Goal: Transaction & Acquisition: Purchase product/service

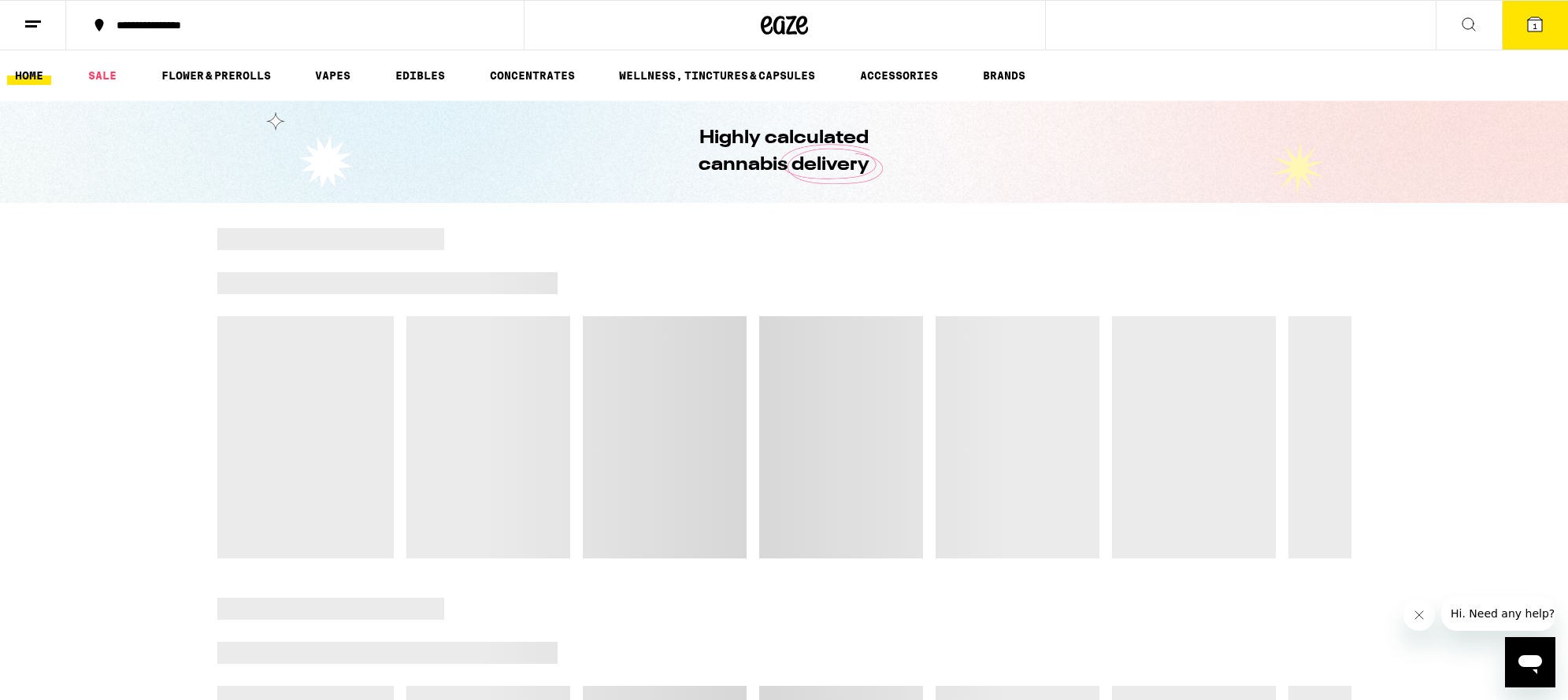
click at [33, 23] on icon at bounding box center [32, 24] width 19 height 19
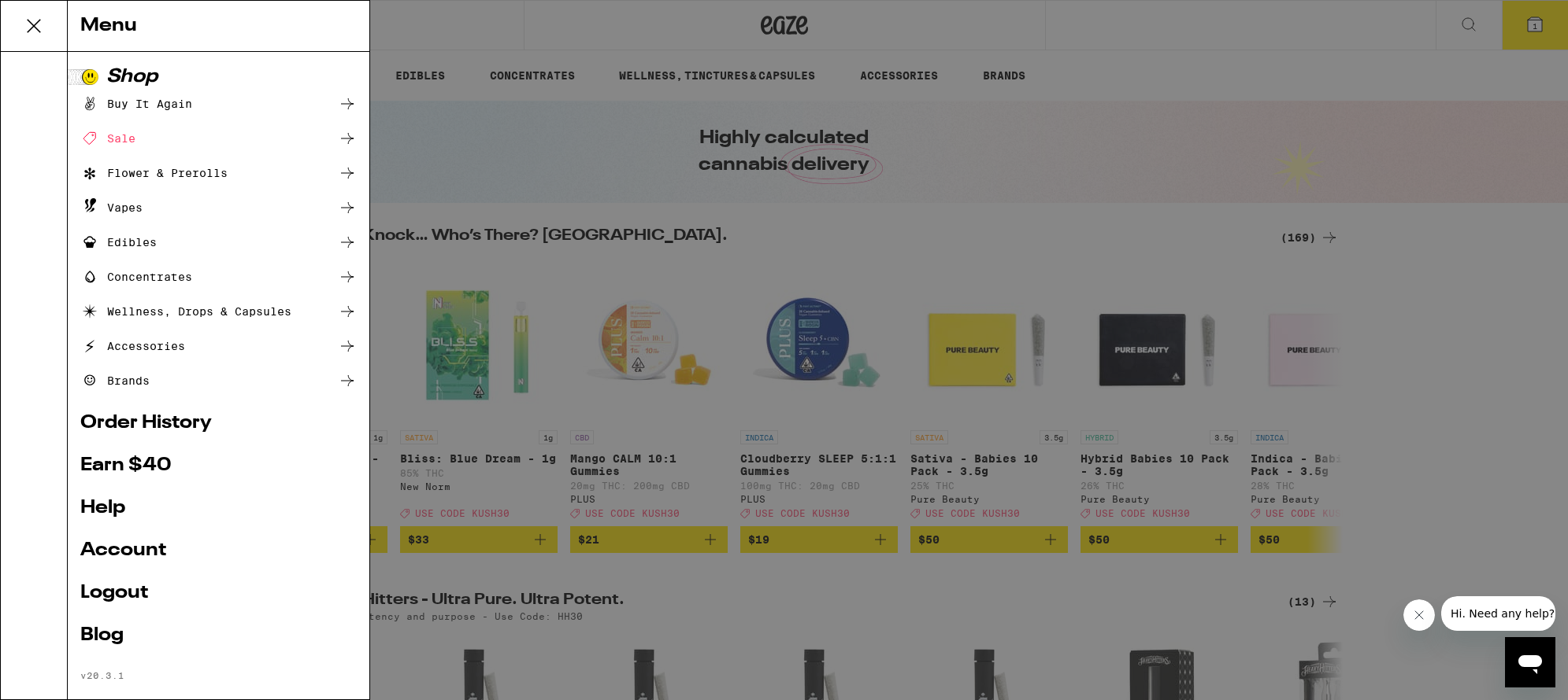
click at [384, 74] on div "Menu Shop Buy It Again Sale Flower & Prerolls Vapes Edibles Concentrates Wellne…" at bounding box center [784, 350] width 1568 height 700
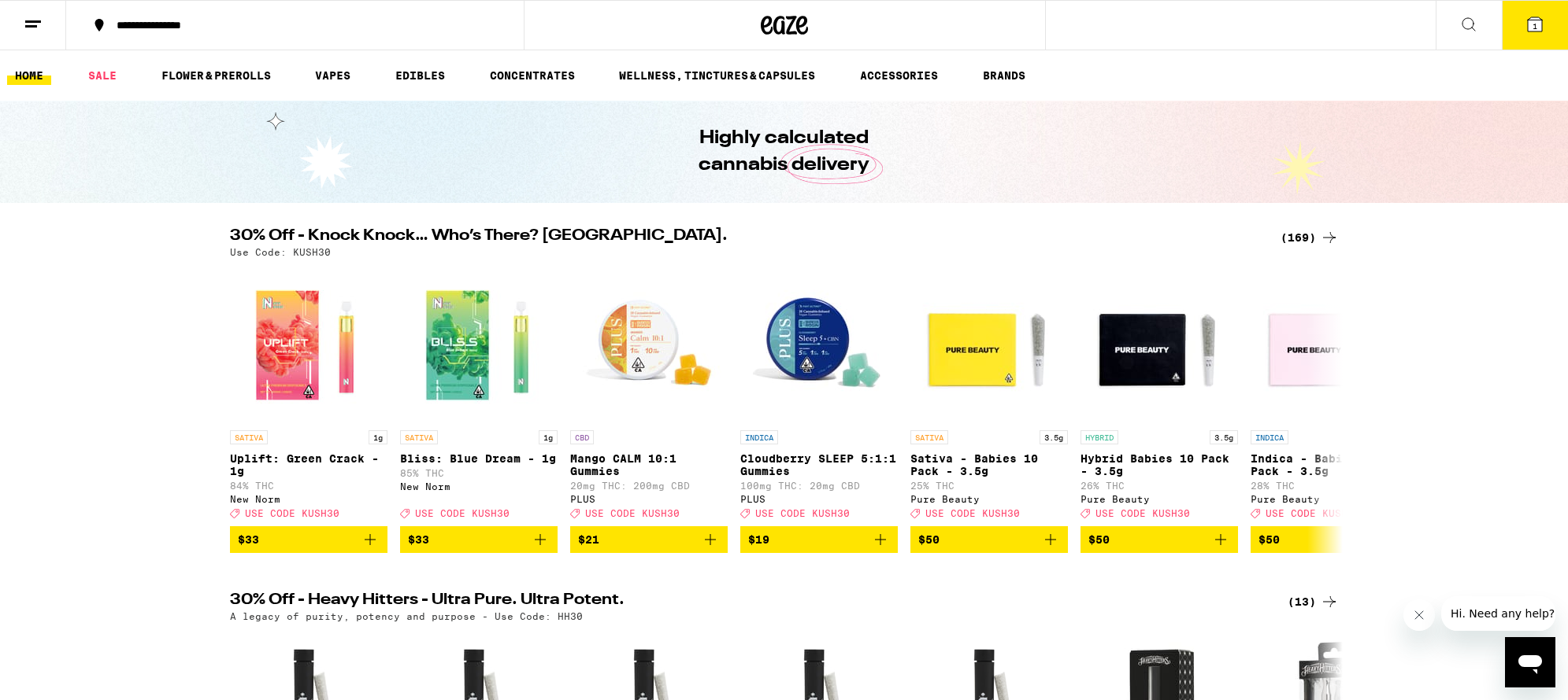
click at [29, 22] on icon at bounding box center [32, 24] width 19 height 19
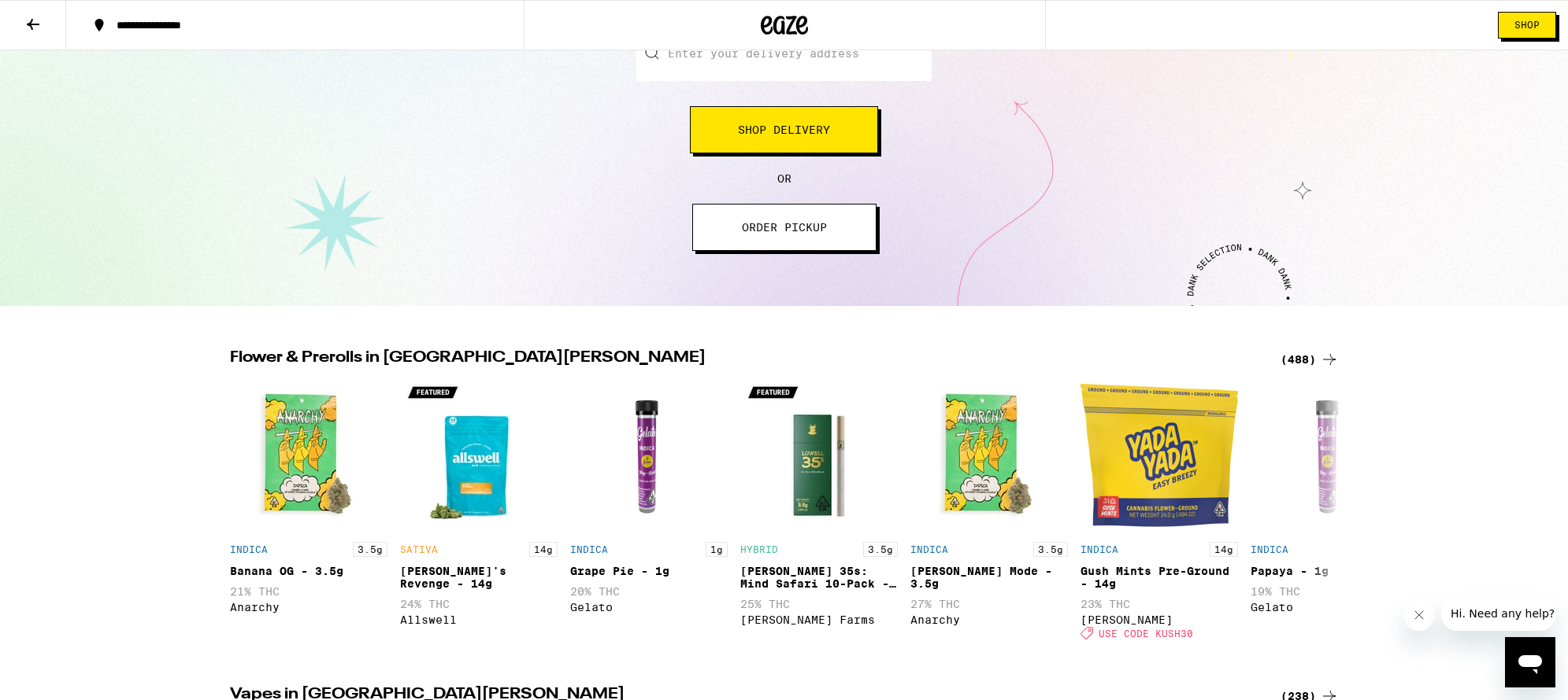
scroll to position [244, 0]
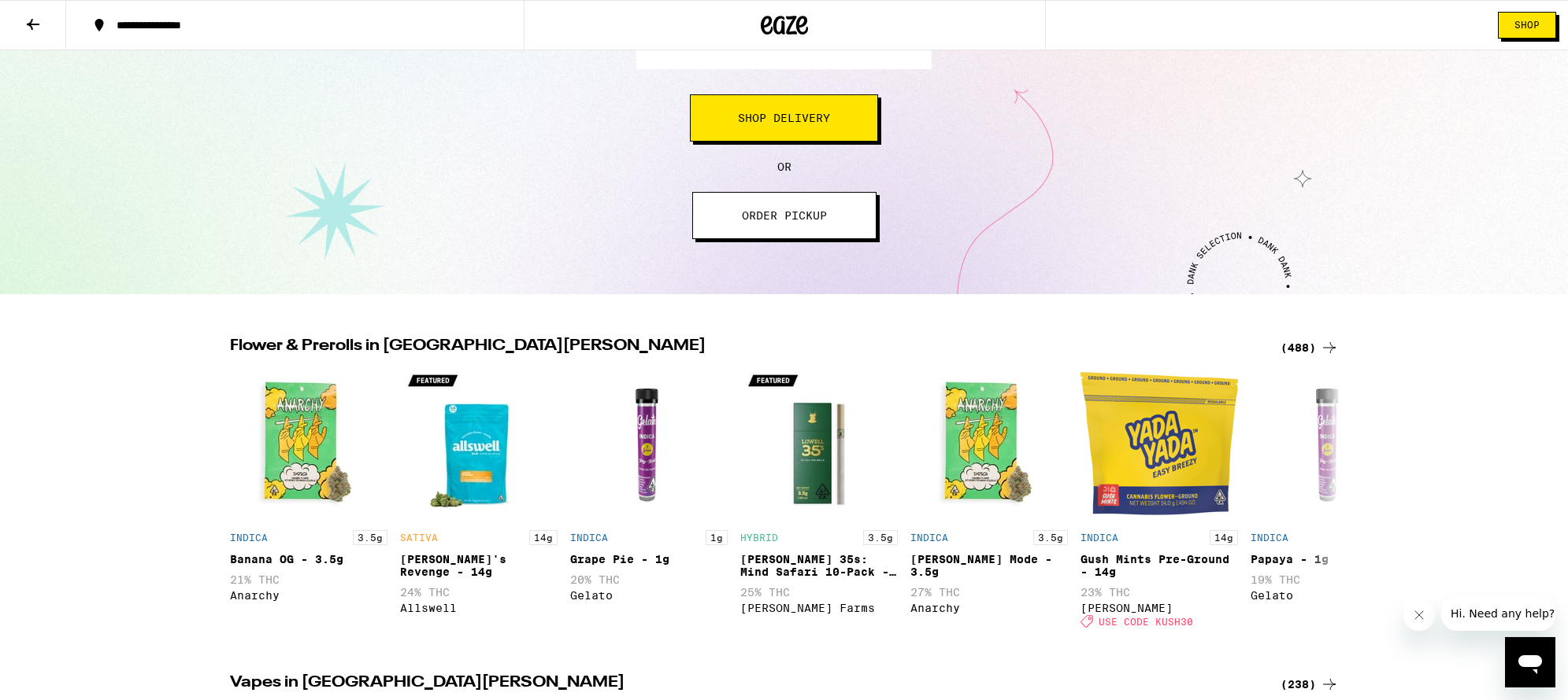
click at [831, 229] on button "ORDER PICKUP" at bounding box center [784, 215] width 184 height 48
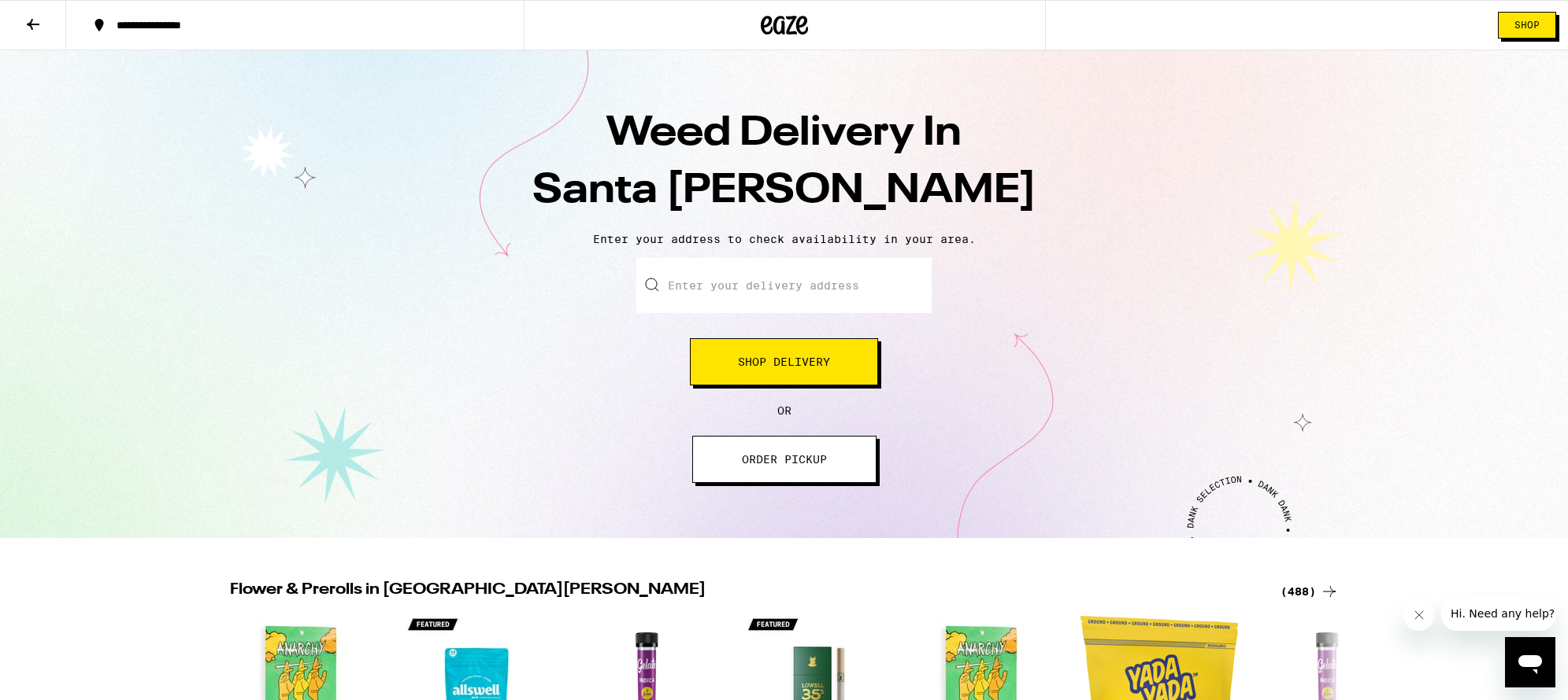
click at [794, 470] on button "ORDER PICKUP" at bounding box center [784, 459] width 184 height 48
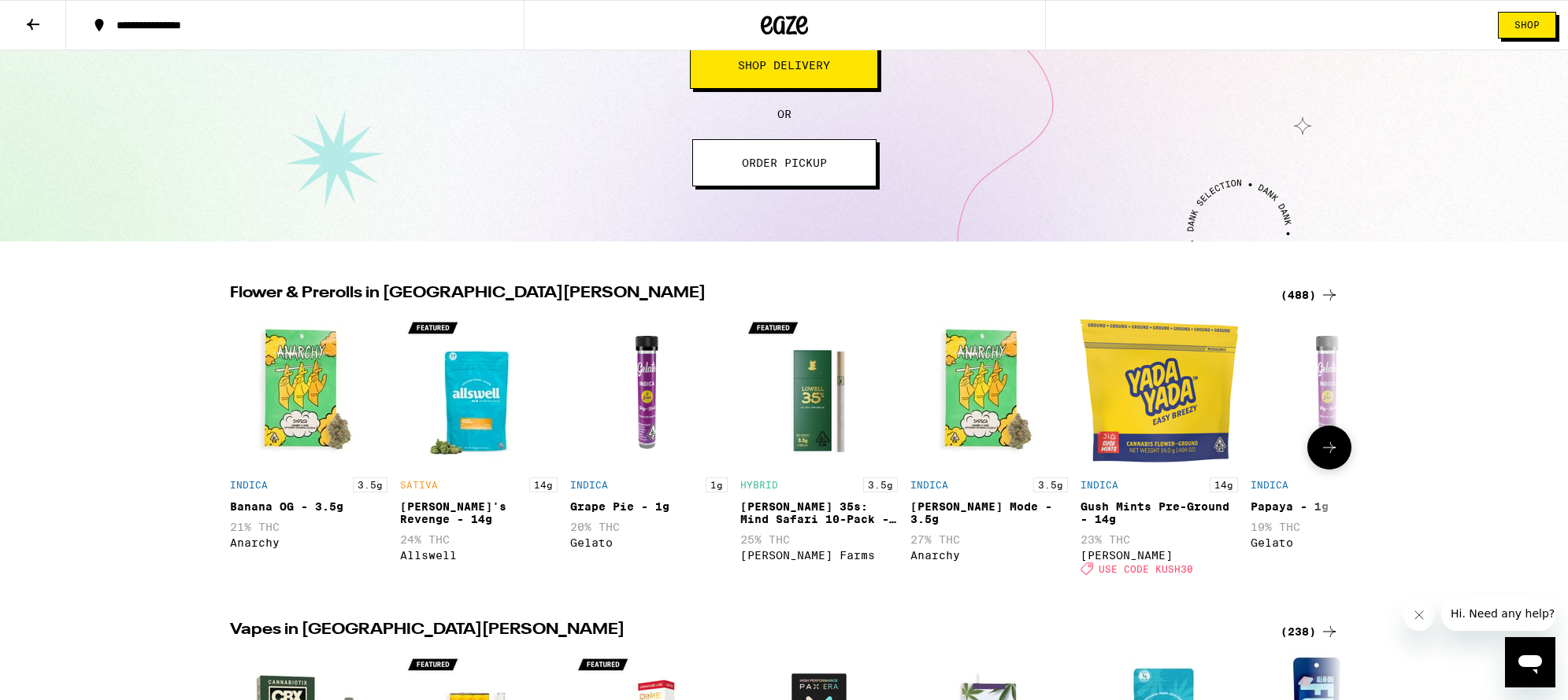
scroll to position [298, 0]
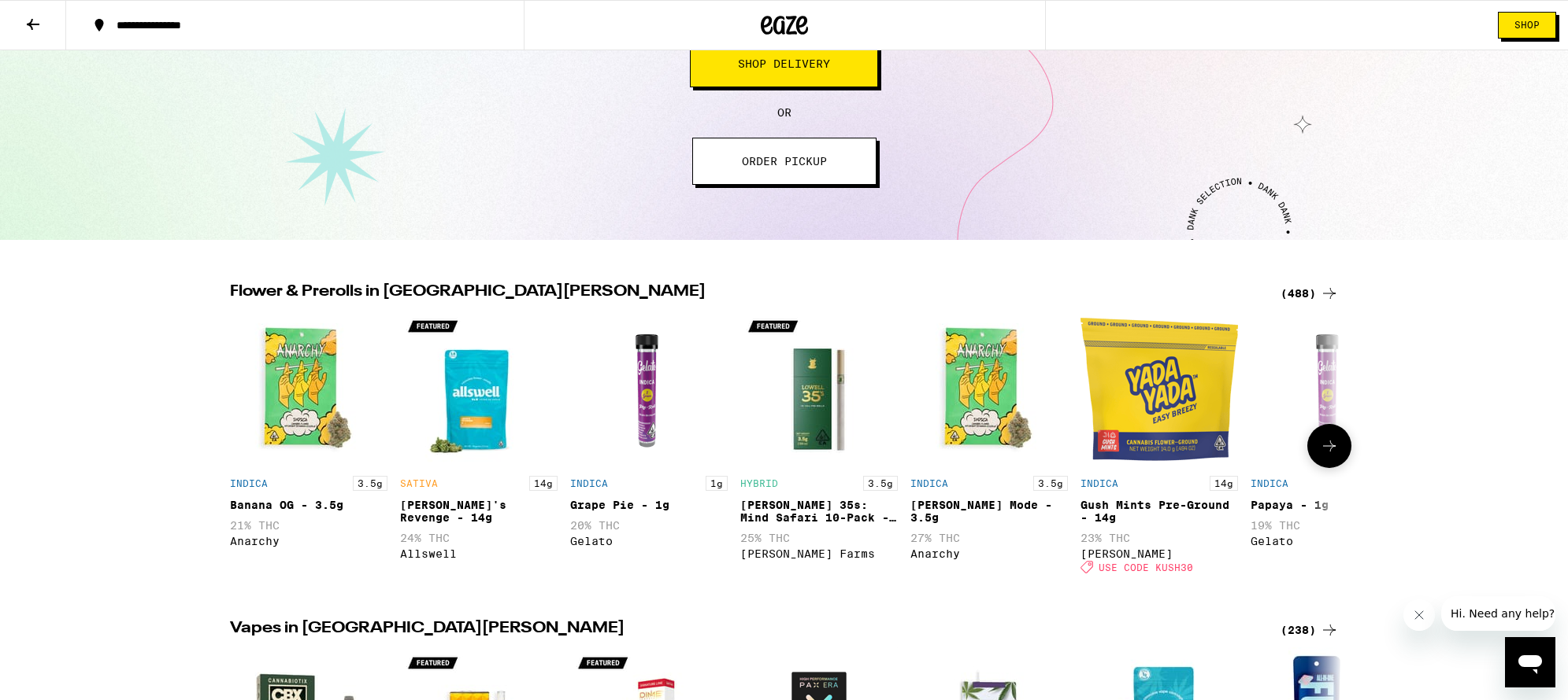
click at [1330, 450] on icon at bounding box center [1329, 446] width 19 height 19
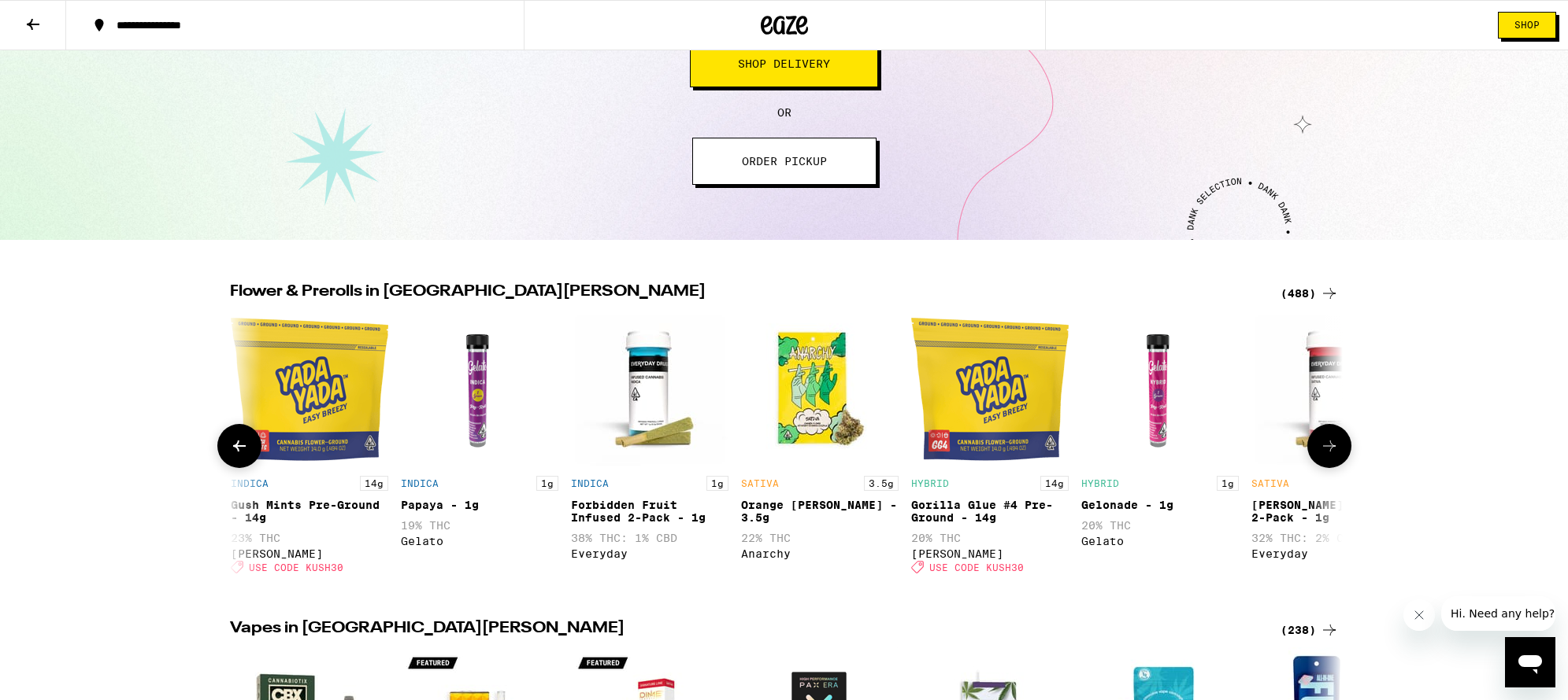
scroll to position [0, 937]
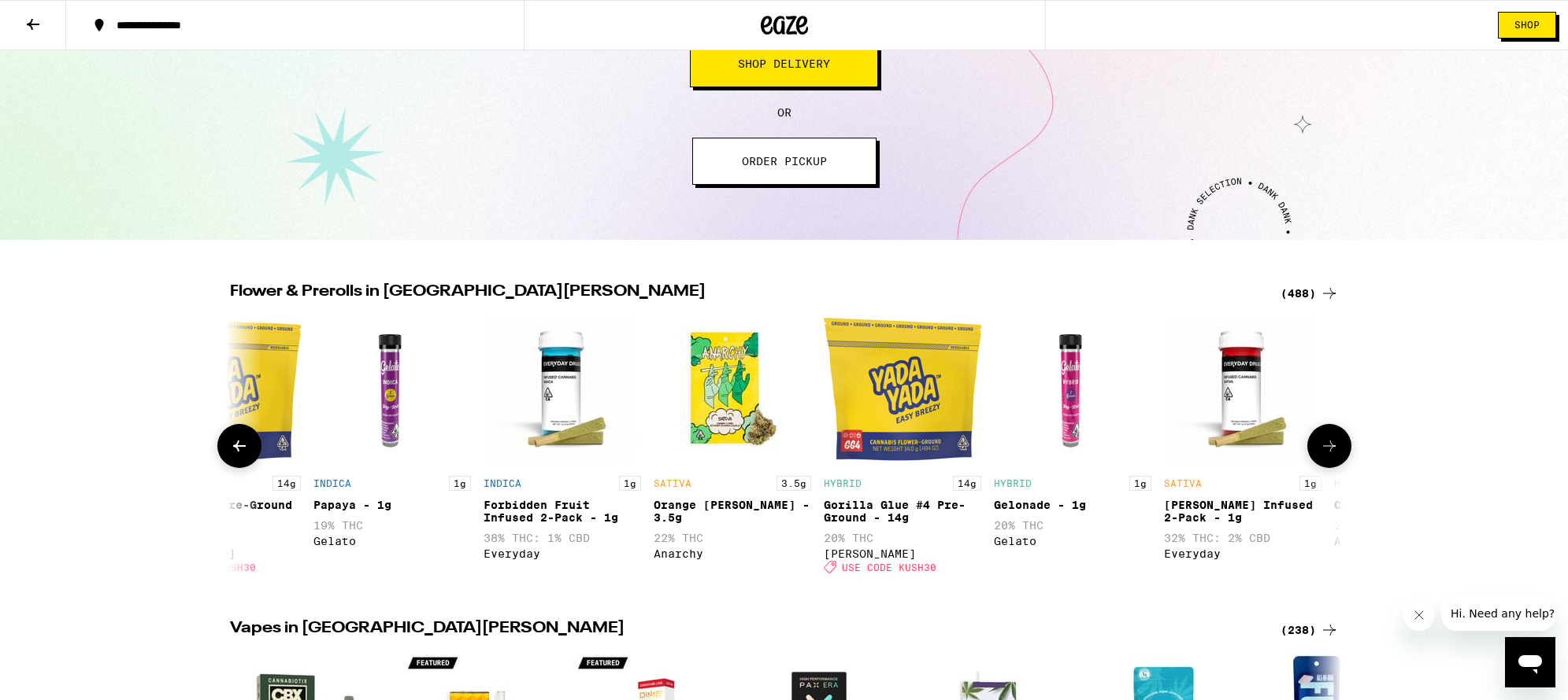
click at [1330, 450] on icon at bounding box center [1329, 446] width 19 height 19
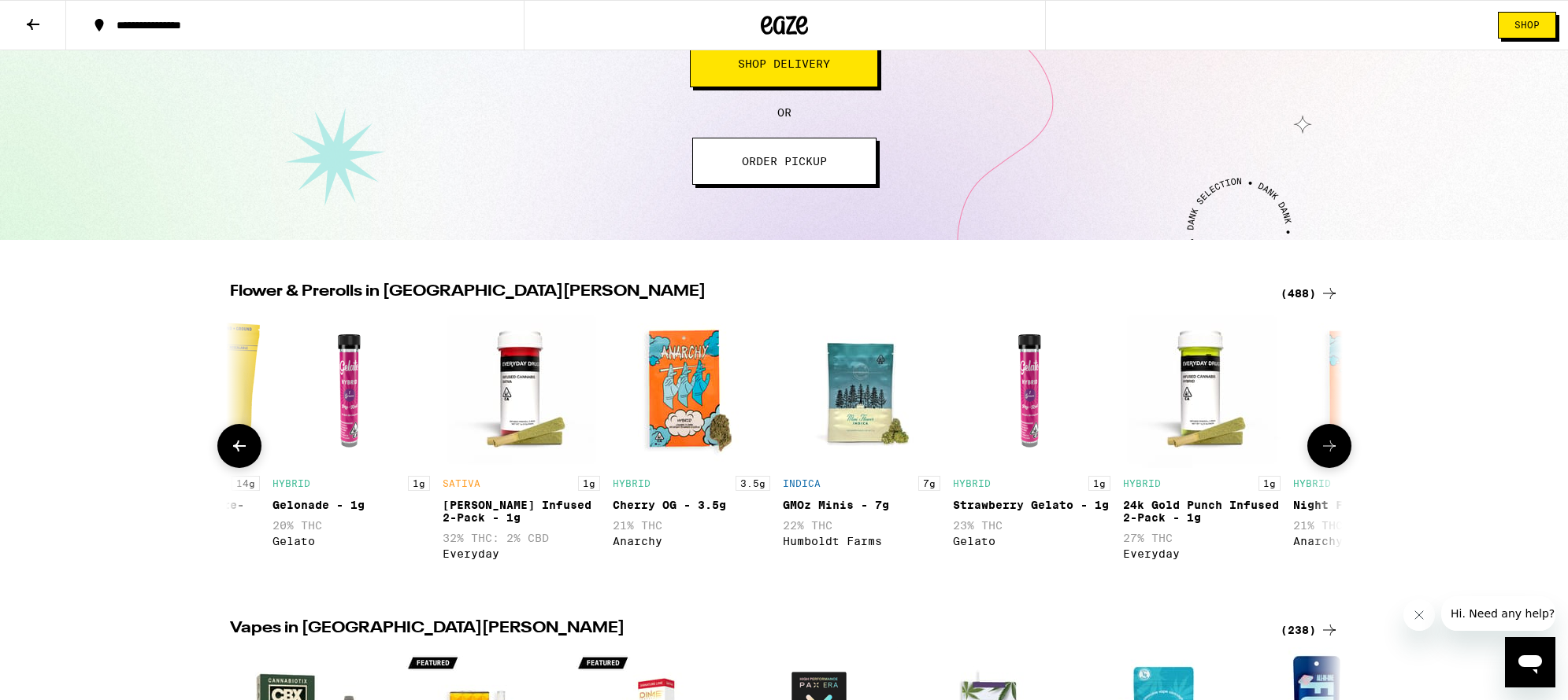
scroll to position [0, 1874]
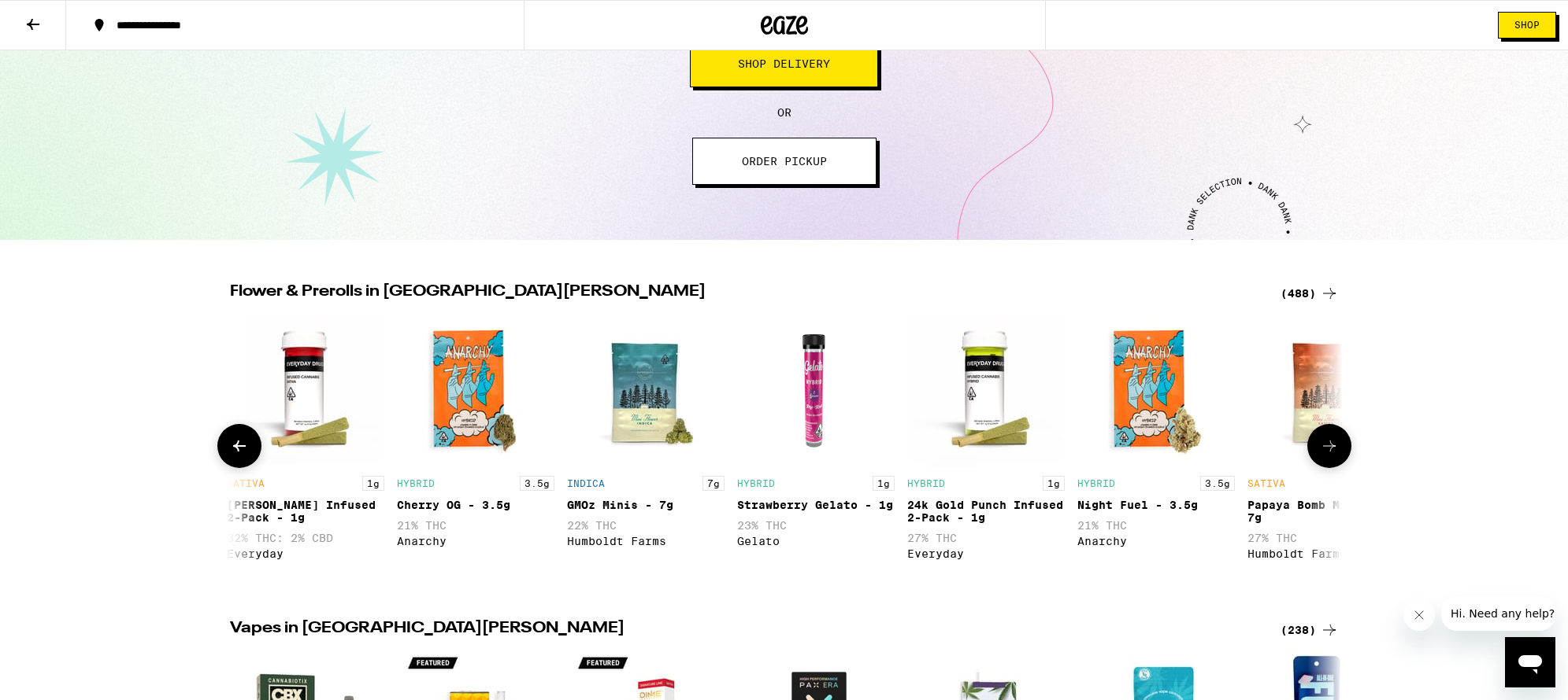
click at [1330, 450] on icon at bounding box center [1329, 446] width 19 height 19
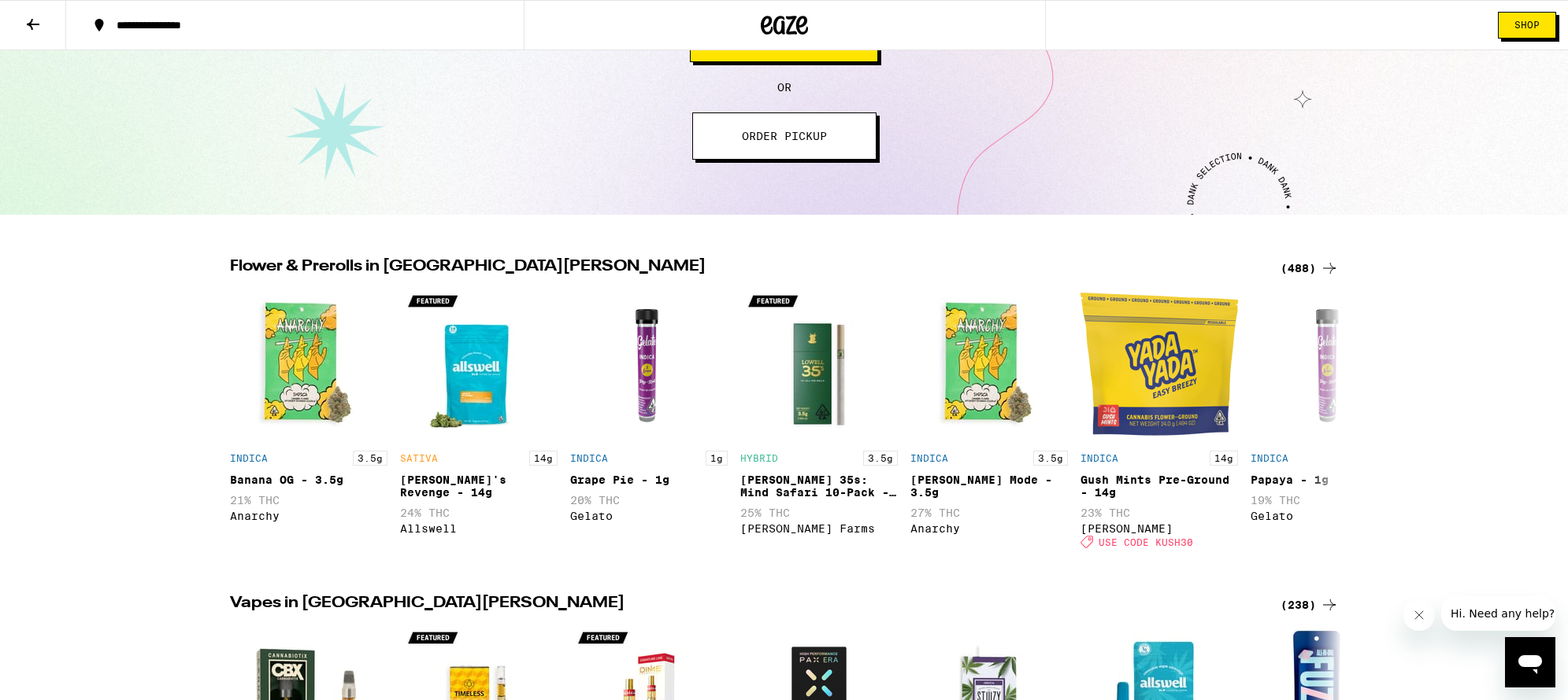
scroll to position [328, 0]
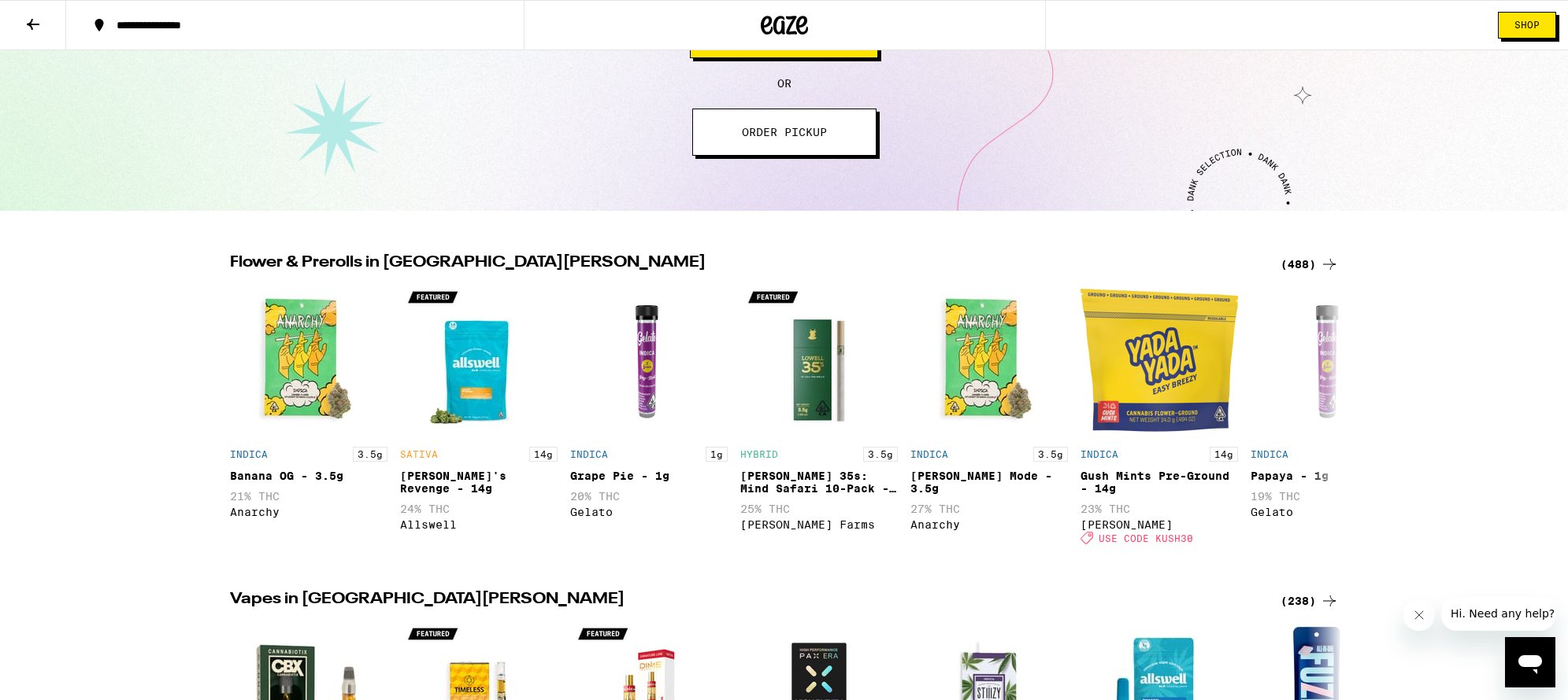
click at [29, 22] on icon at bounding box center [32, 24] width 19 height 19
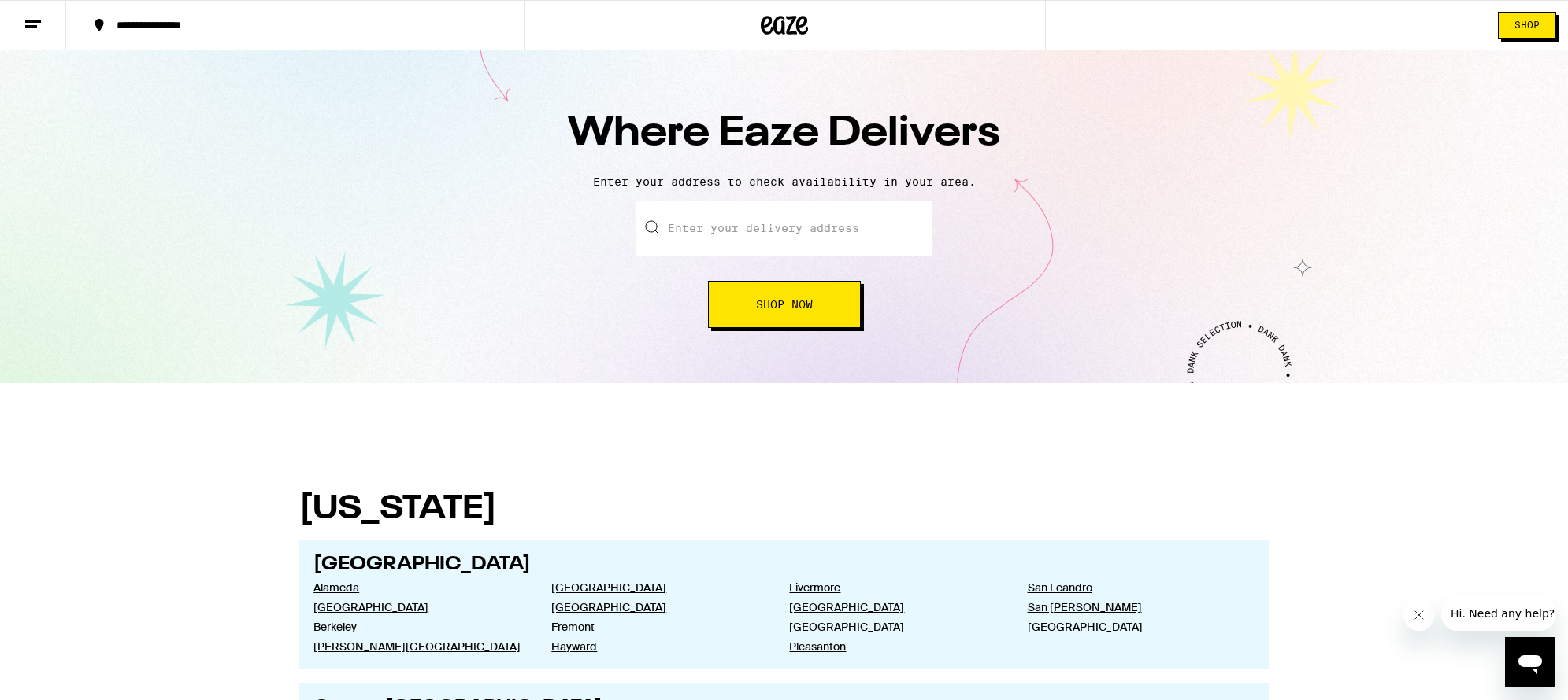
scroll to position [3, 0]
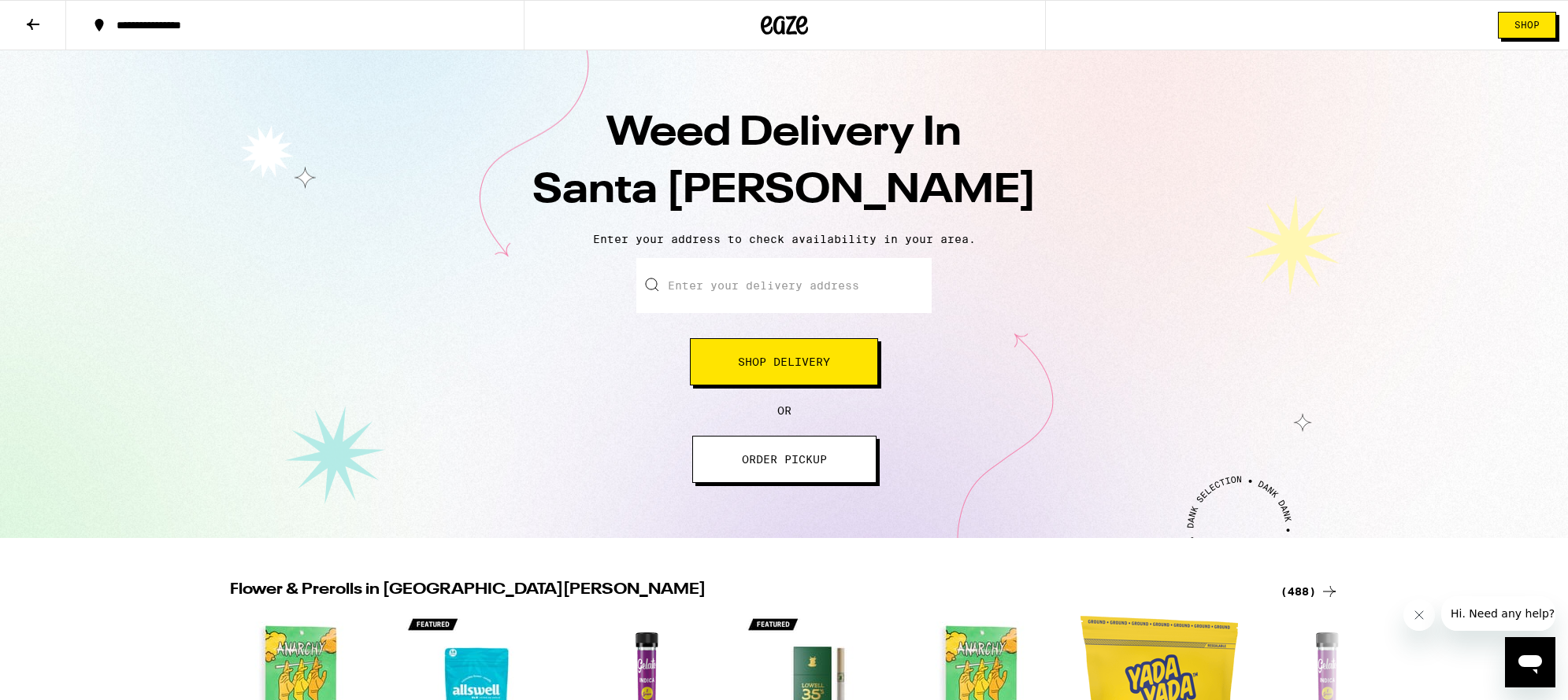
click at [824, 461] on span "ORDER PICKUP" at bounding box center [784, 459] width 85 height 11
